Goal: Information Seeking & Learning: Learn about a topic

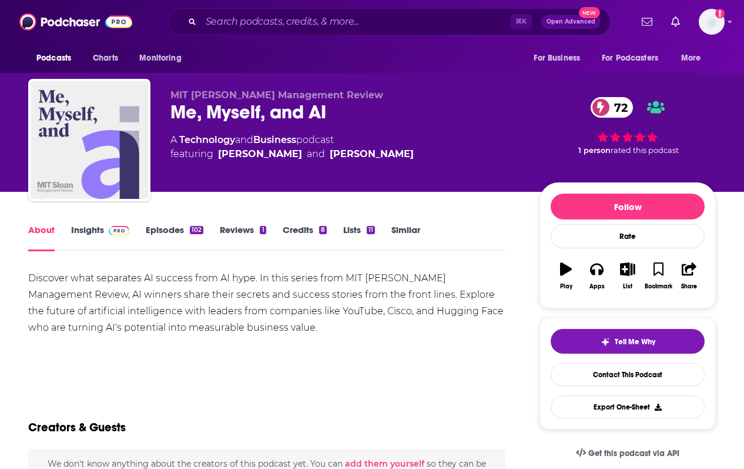
click at [100, 232] on link "Insights" at bounding box center [100, 237] width 58 height 27
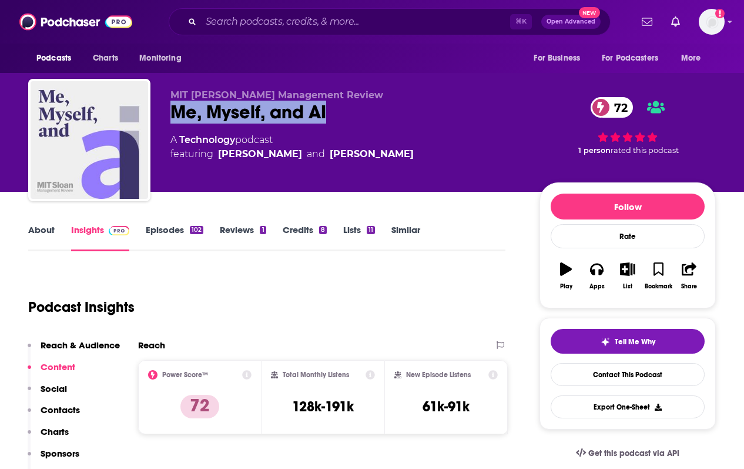
drag, startPoint x: 336, startPoint y: 111, endPoint x: 172, endPoint y: 117, distance: 164.8
click at [172, 117] on div "Me, Myself, and AI 72" at bounding box center [346, 112] width 350 height 23
copy h2 "Me, Myself, and AI"
click at [47, 234] on link "About" at bounding box center [41, 237] width 26 height 27
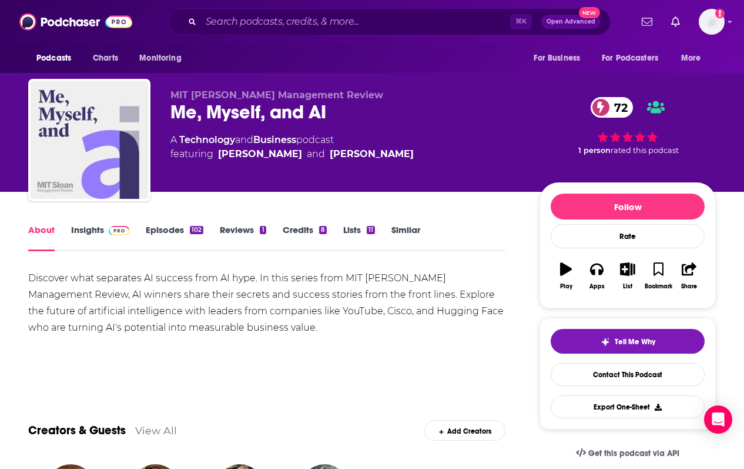
click at [106, 230] on span at bounding box center [116, 229] width 25 height 11
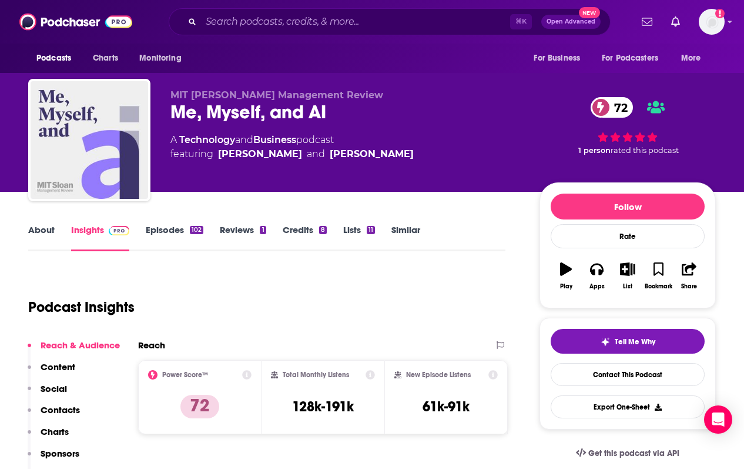
click at [148, 233] on link "Episodes 102" at bounding box center [175, 237] width 58 height 27
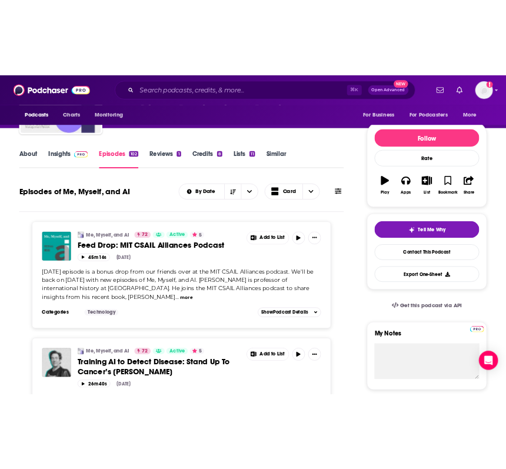
scroll to position [240, 0]
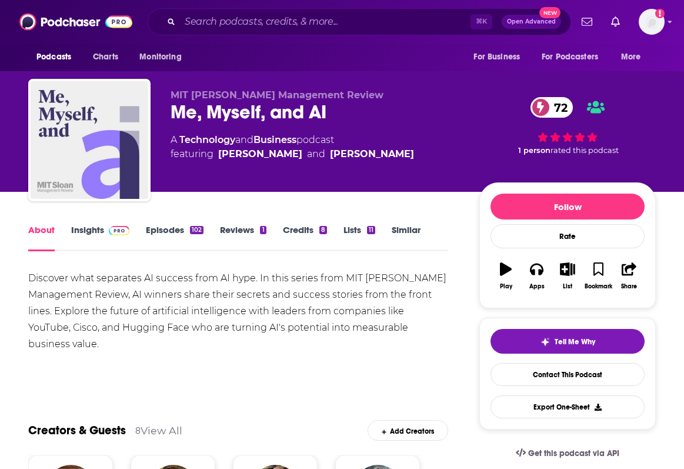
click at [86, 233] on link "Insights" at bounding box center [100, 237] width 58 height 27
